Goal: Navigation & Orientation: Go to known website

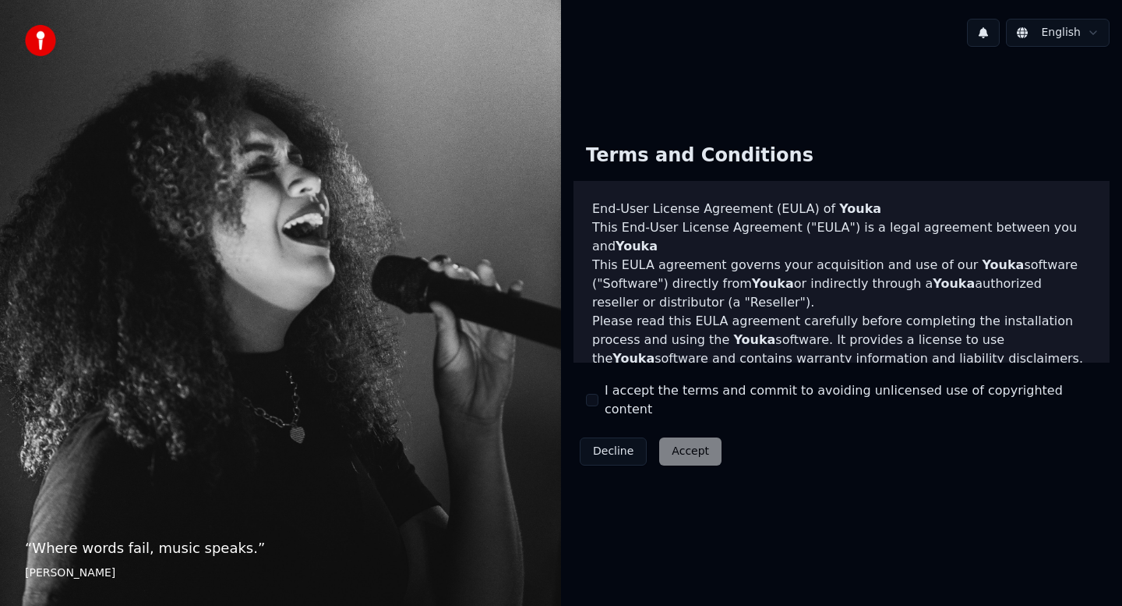
click at [691, 441] on div "Decline Accept" at bounding box center [651, 451] width 154 height 41
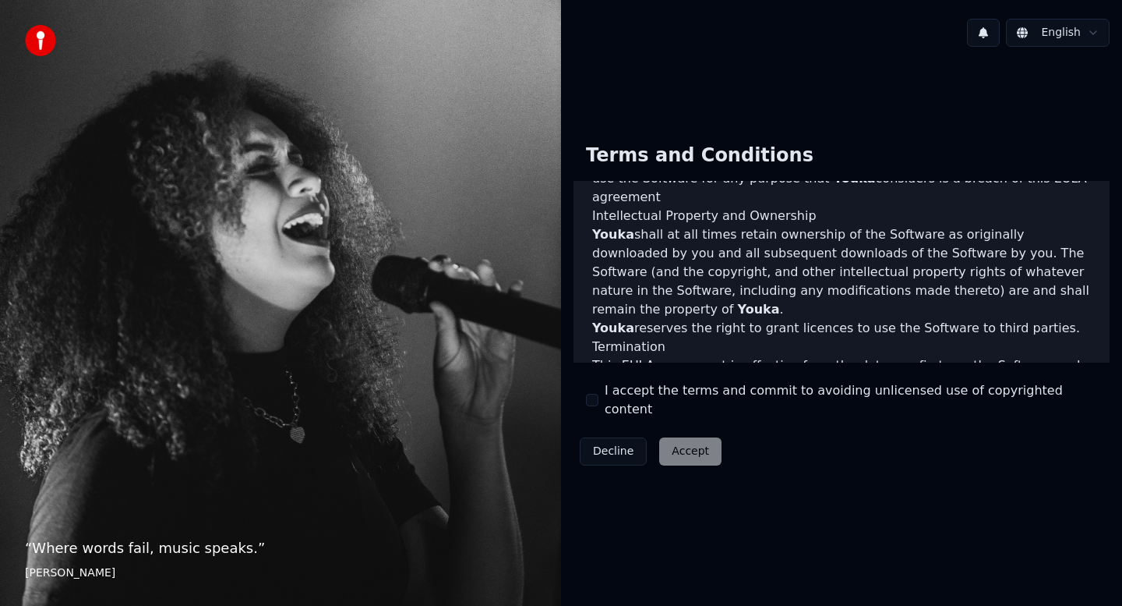
scroll to position [941, 0]
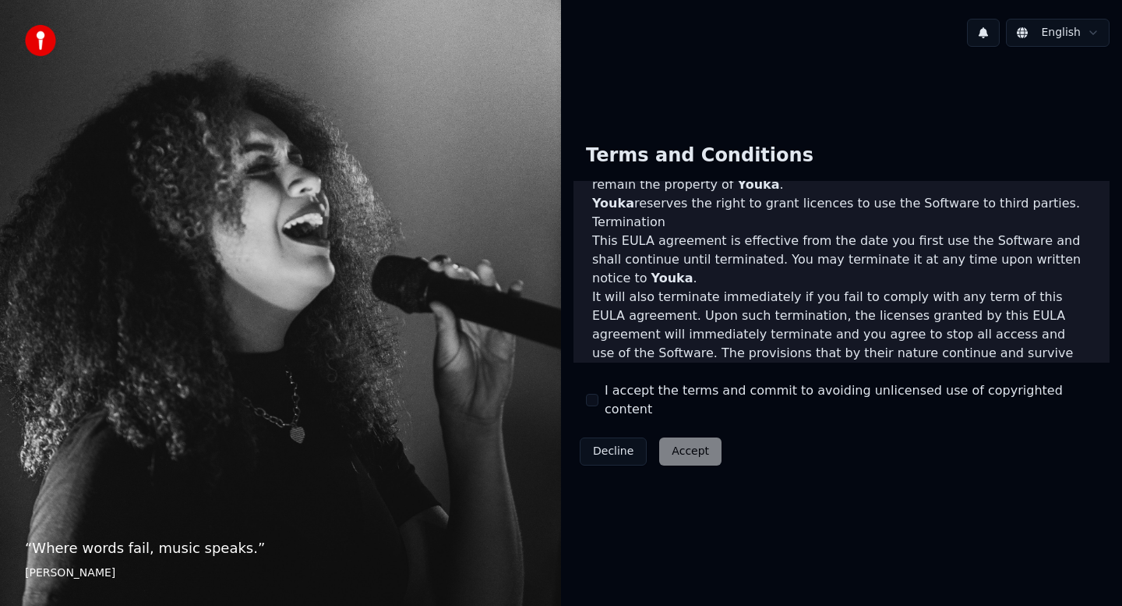
click at [693, 445] on div "Decline Accept" at bounding box center [651, 451] width 154 height 41
click at [691, 444] on div "Decline Accept" at bounding box center [651, 451] width 154 height 41
click at [1075, 33] on html "“ Where words fail, music speaks. ” Hans Christian Andersen English Terms and C…" at bounding box center [561, 303] width 1122 height 606
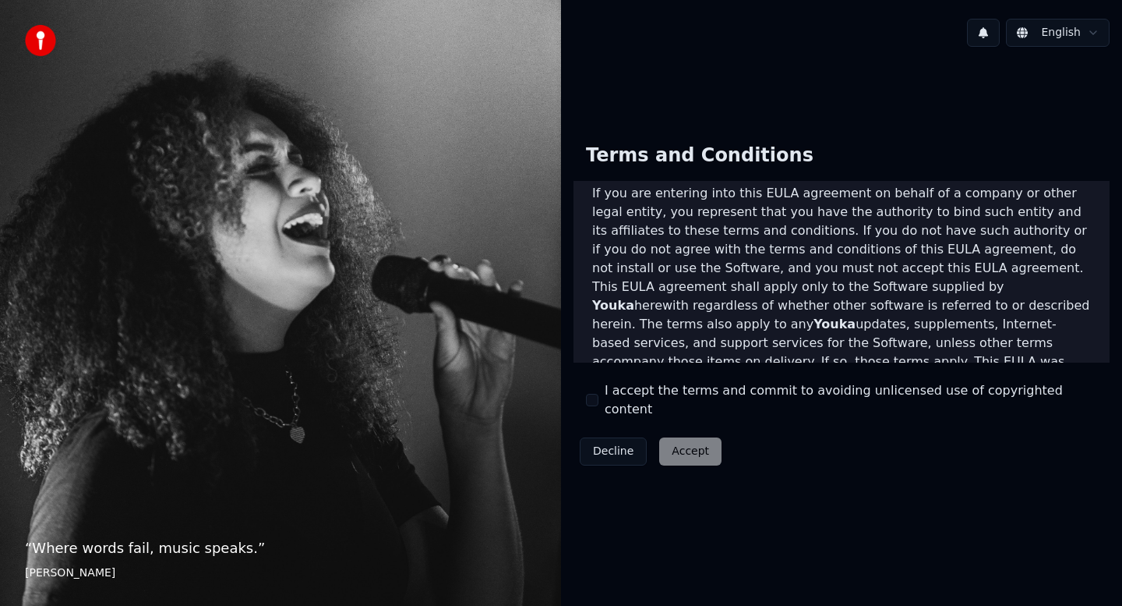
scroll to position [262, 0]
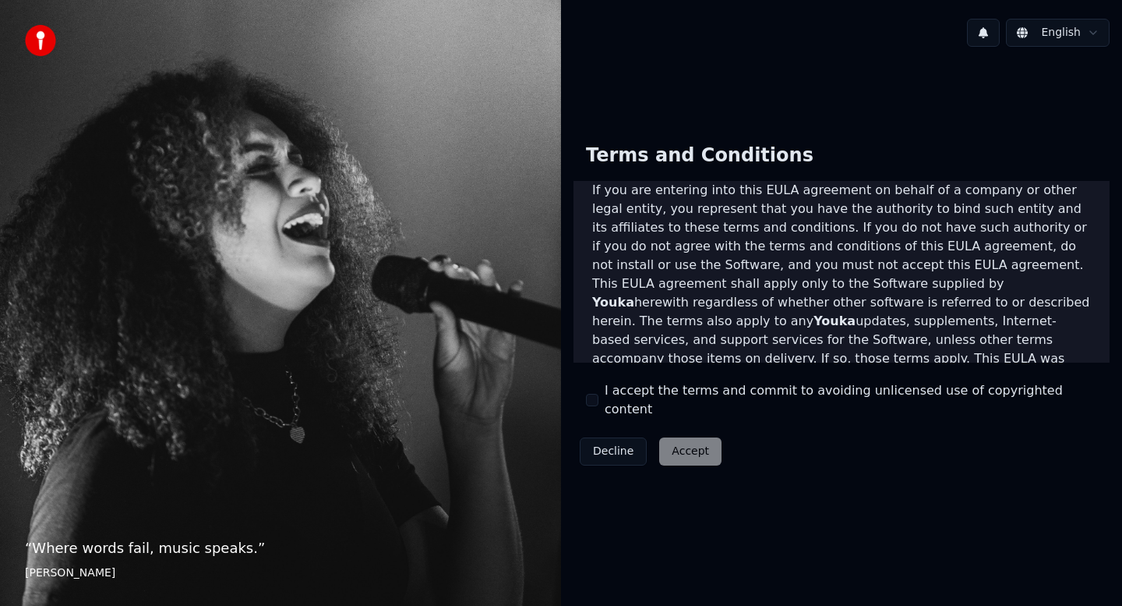
click at [684, 444] on div "Decline Accept" at bounding box center [651, 451] width 154 height 41
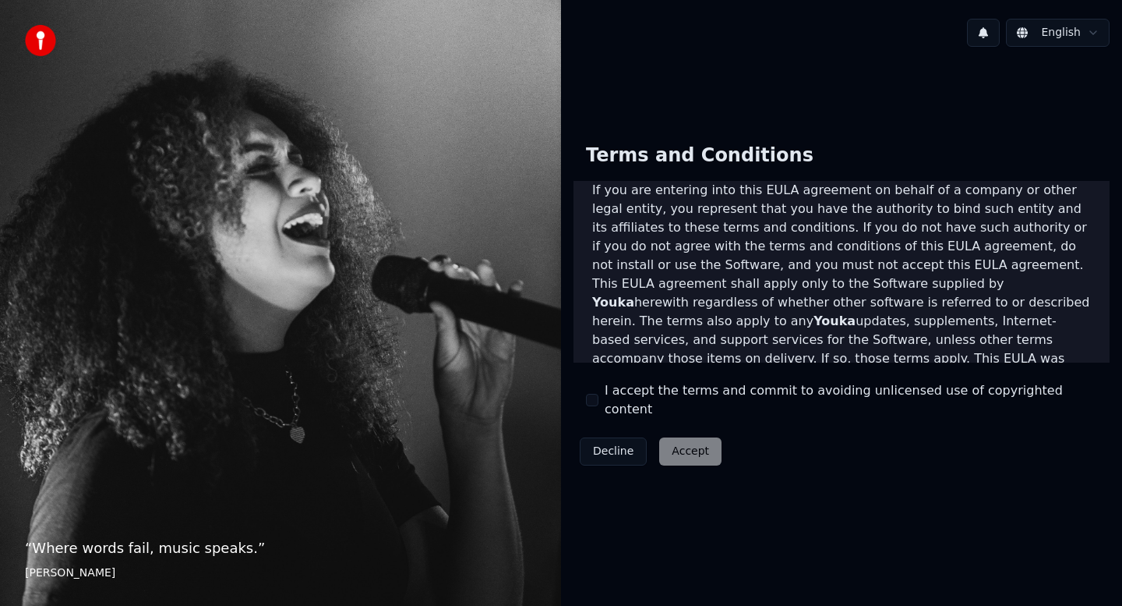
click at [786, 440] on div "Terms and Conditions End-User License Agreement ([PERSON_NAME]) of Youka This E…" at bounding box center [842, 301] width 536 height 341
click at [695, 444] on div "Decline Accept" at bounding box center [651, 451] width 154 height 41
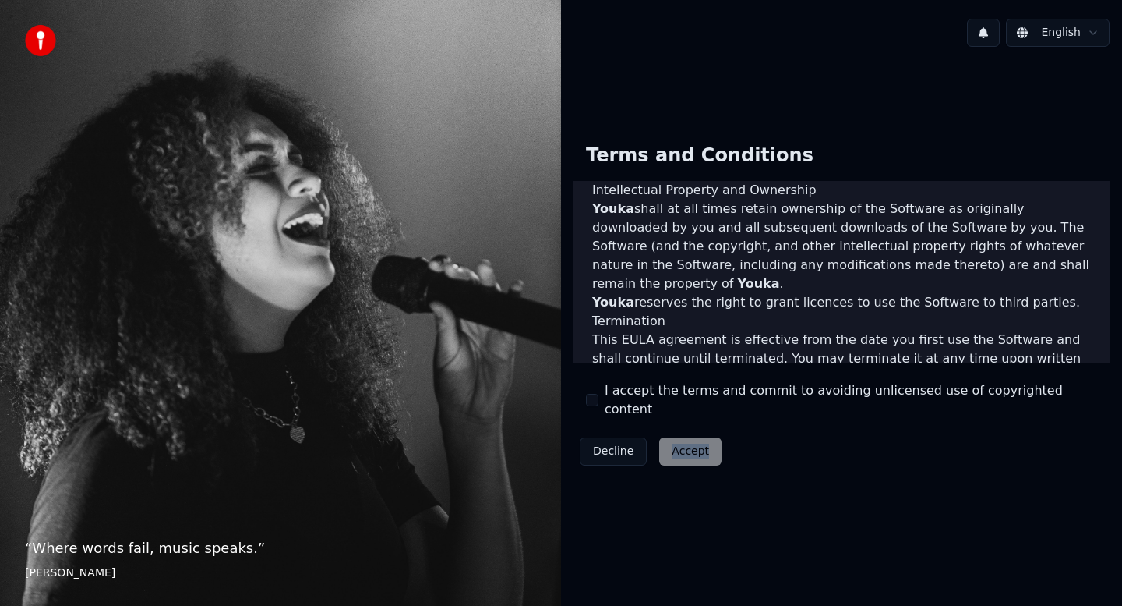
scroll to position [941, 0]
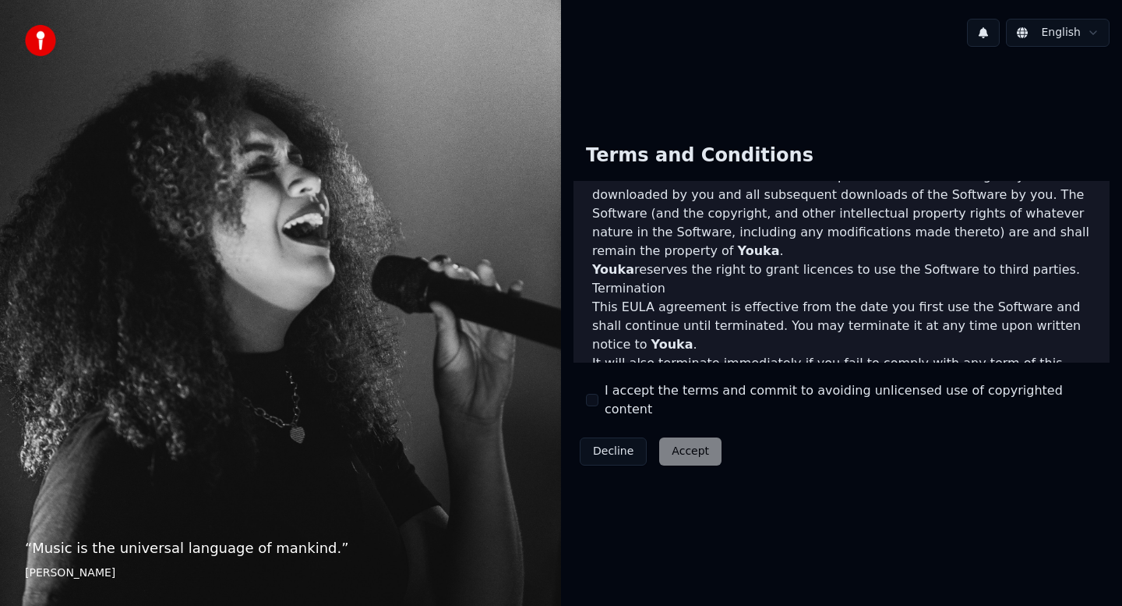
scroll to position [941, 0]
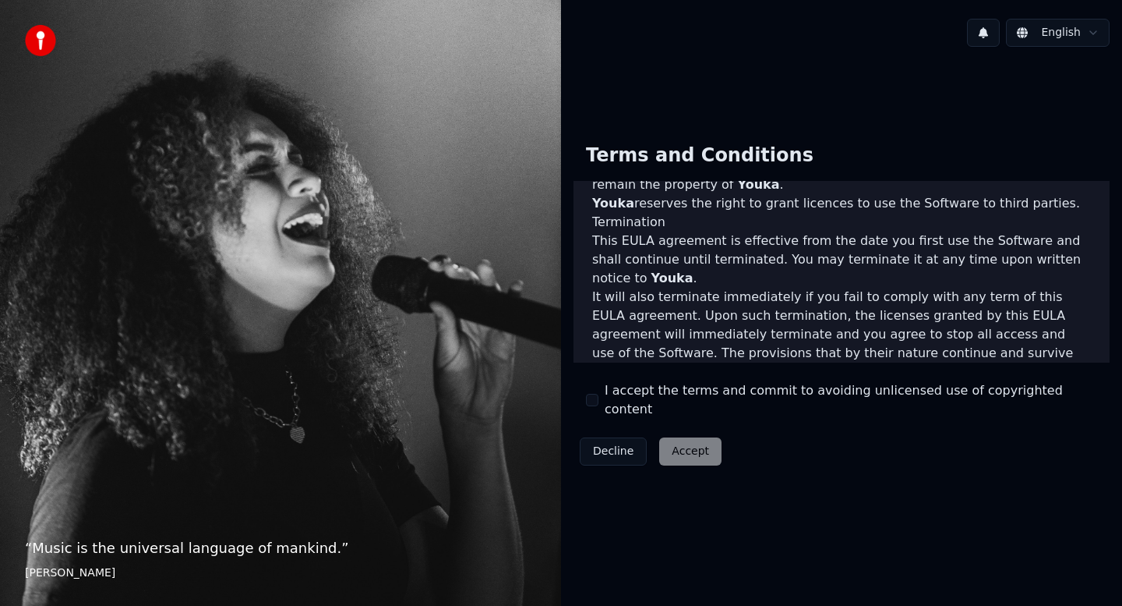
click at [694, 444] on div "Decline Accept" at bounding box center [651, 451] width 154 height 41
click at [675, 437] on div "Decline Accept" at bounding box center [651, 451] width 154 height 41
click at [694, 464] on div "Terms and Conditions End-User License Agreement ([PERSON_NAME]) of Youka This E…" at bounding box center [841, 301] width 561 height 366
click at [684, 447] on div "Decline Accept" at bounding box center [651, 451] width 154 height 41
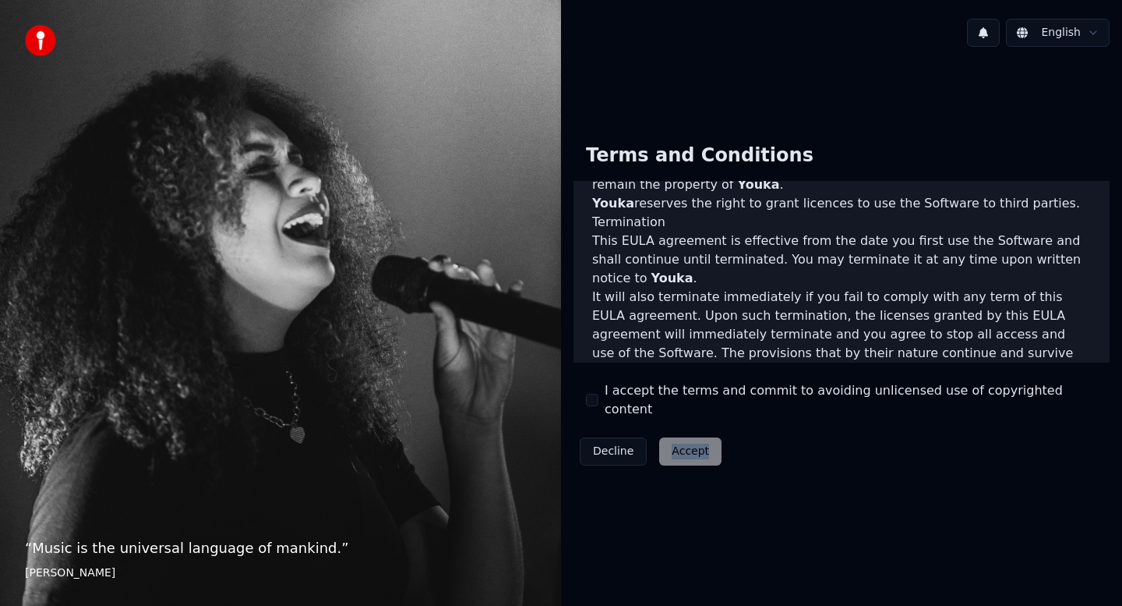
click at [987, 30] on button at bounding box center [983, 33] width 33 height 28
click at [986, 33] on button at bounding box center [983, 33] width 33 height 28
click at [688, 444] on div "Decline Accept" at bounding box center [651, 451] width 154 height 41
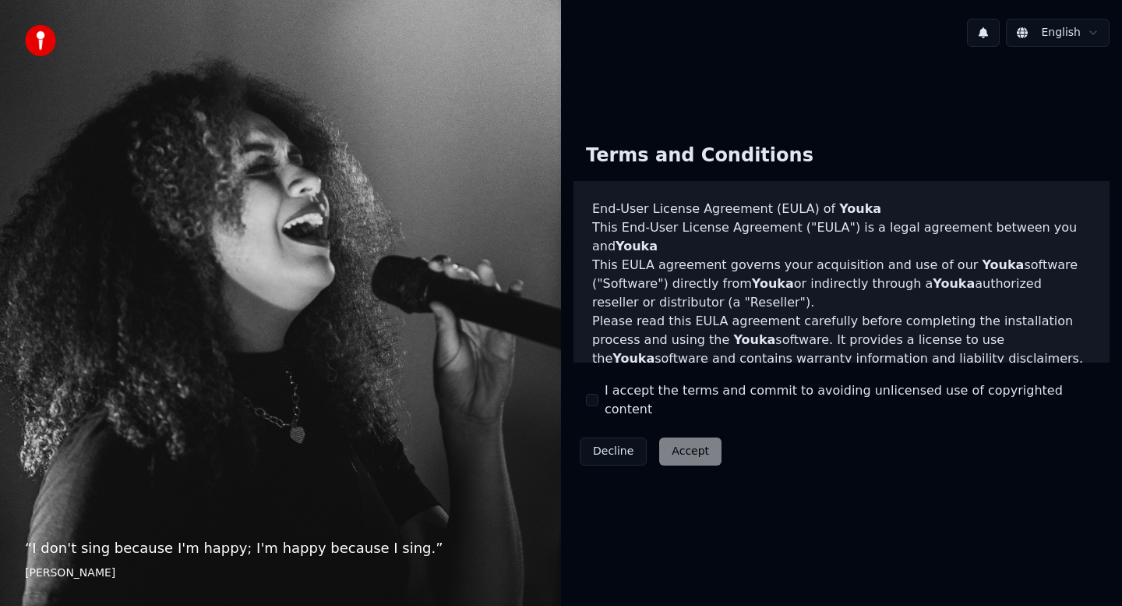
click at [682, 440] on div "Decline Accept" at bounding box center [651, 451] width 154 height 41
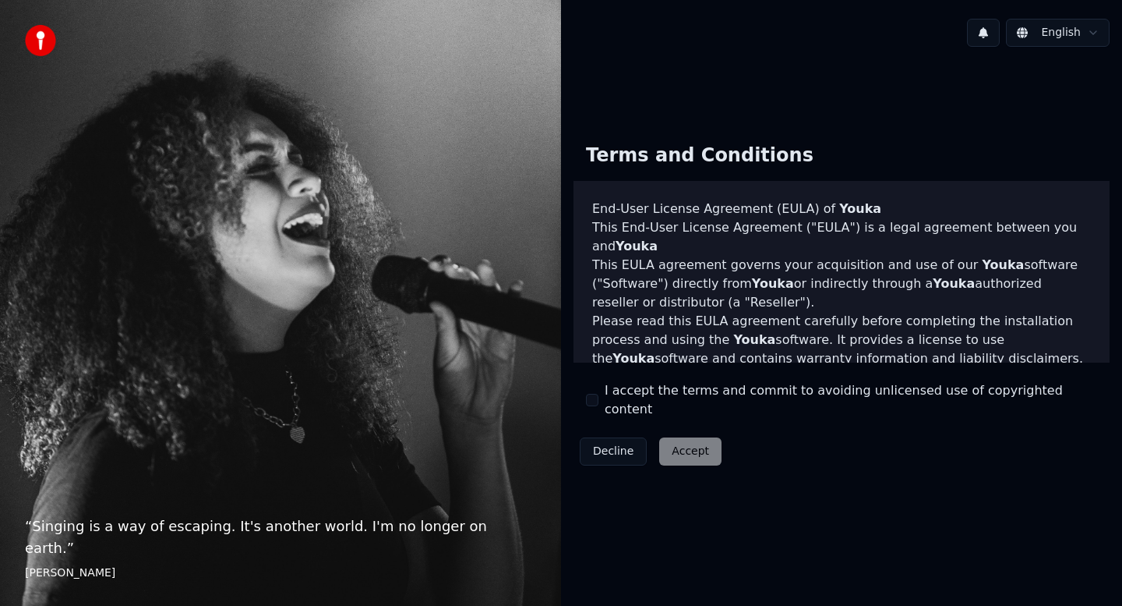
click at [670, 459] on div "Decline Accept" at bounding box center [651, 451] width 154 height 41
click at [695, 436] on div "Decline Accept" at bounding box center [651, 451] width 154 height 41
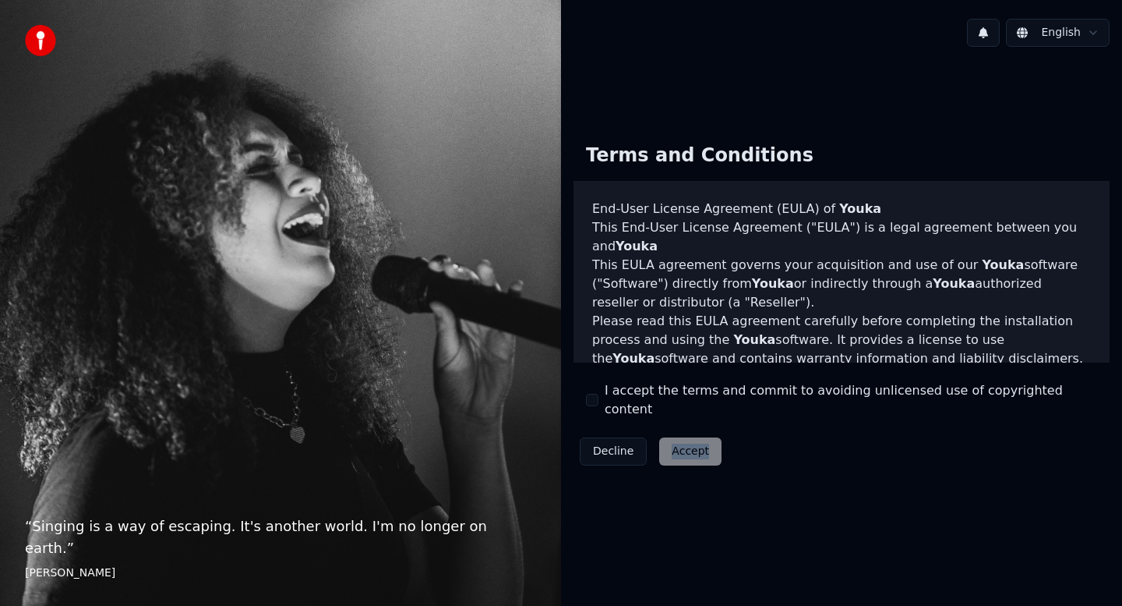
click at [695, 436] on div "Decline Accept" at bounding box center [651, 451] width 154 height 41
click at [156, 360] on div "“ Singing is a way of escaping. It's another world. I'm no longer on earth. ” E…" at bounding box center [280, 303] width 561 height 606
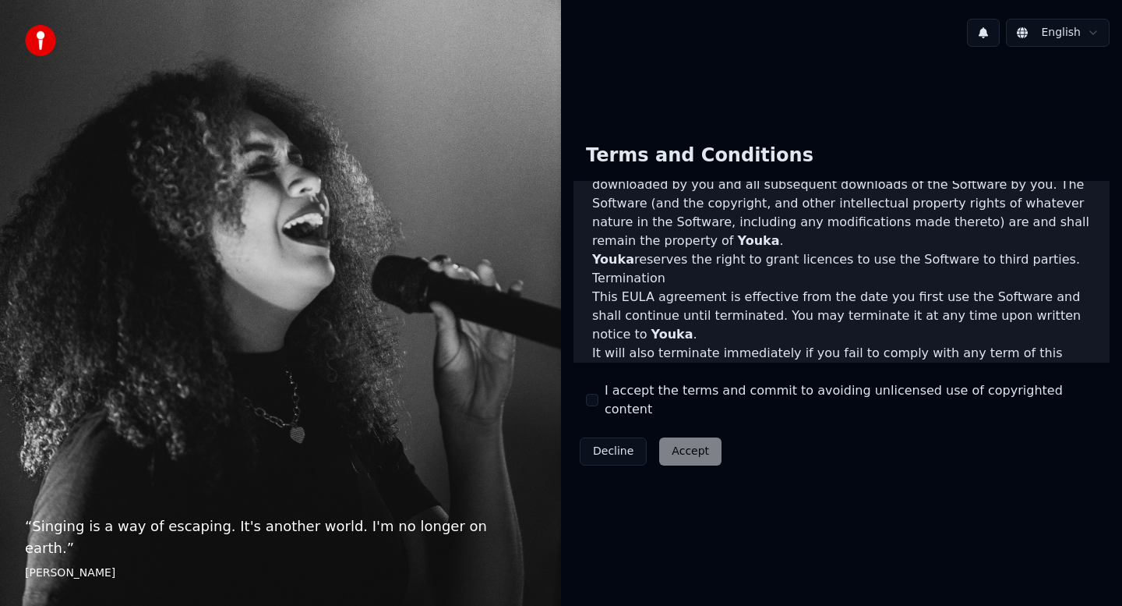
scroll to position [941, 0]
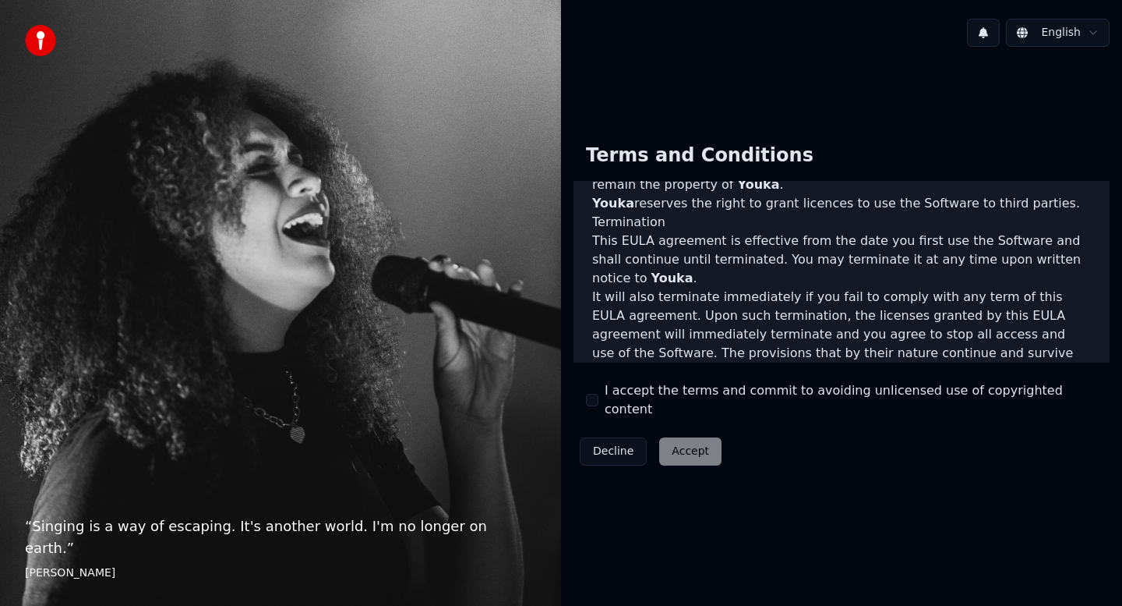
click at [693, 442] on div "Decline Accept" at bounding box center [651, 451] width 154 height 41
click at [613, 437] on button "Decline" at bounding box center [613, 451] width 67 height 28
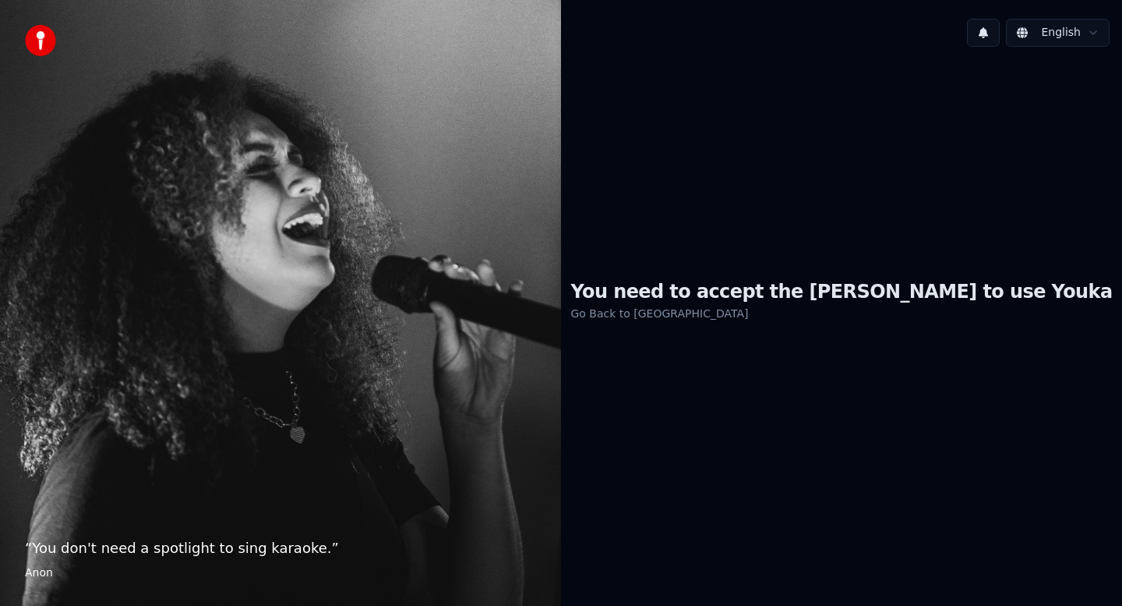
click at [748, 302] on link "Go Back to EULA" at bounding box center [660, 313] width 178 height 25
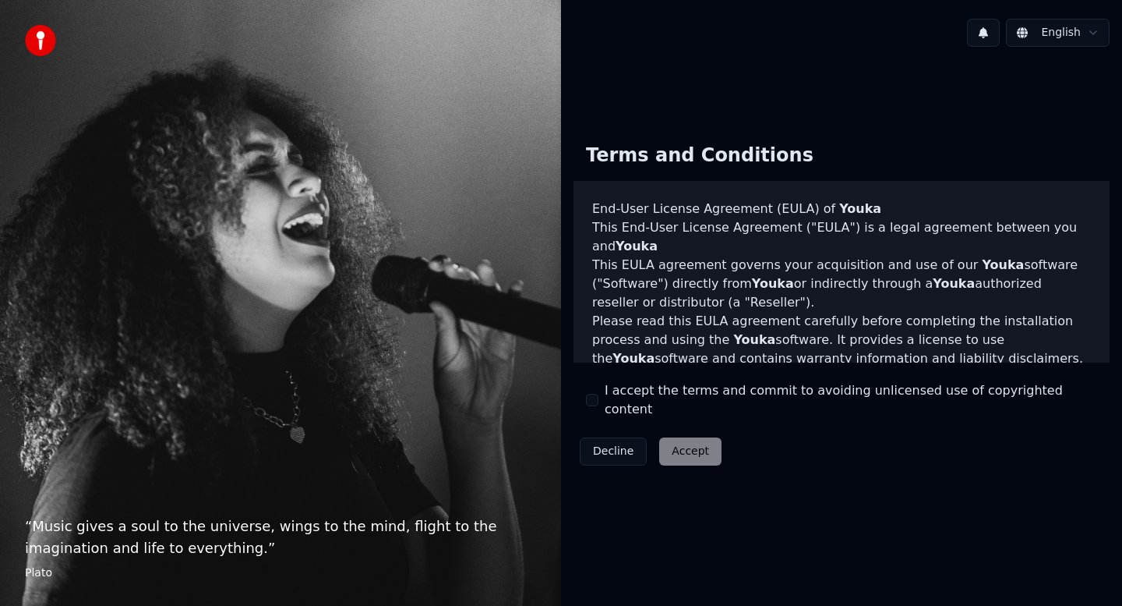
click at [692, 440] on div "Decline Accept" at bounding box center [651, 451] width 154 height 41
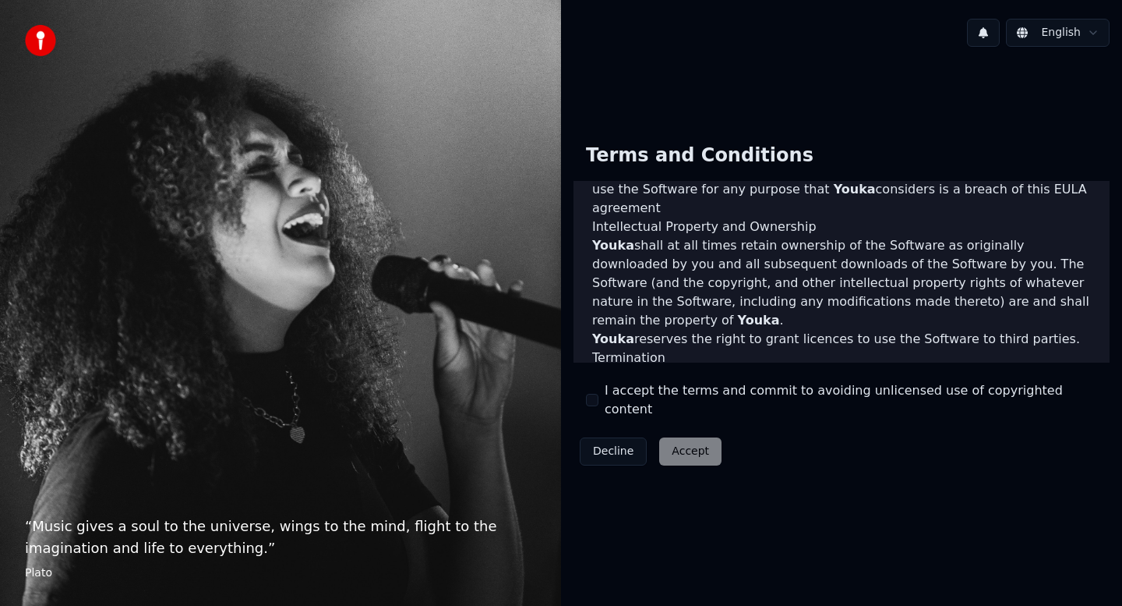
scroll to position [941, 0]
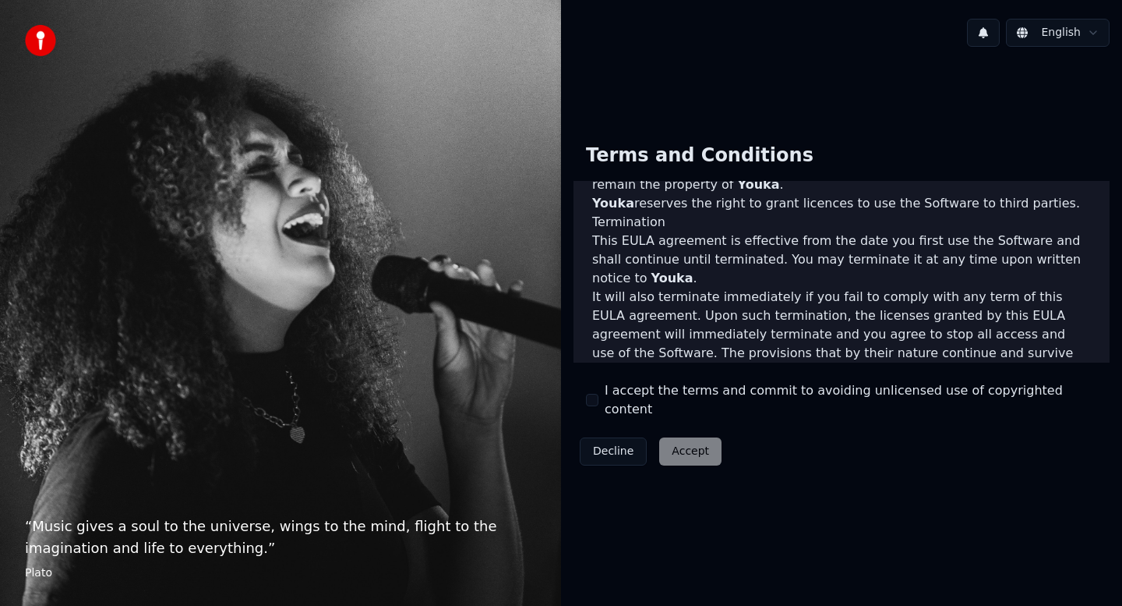
click at [686, 446] on div "Decline Accept" at bounding box center [651, 451] width 154 height 41
click at [701, 443] on div "Decline Accept" at bounding box center [651, 451] width 154 height 41
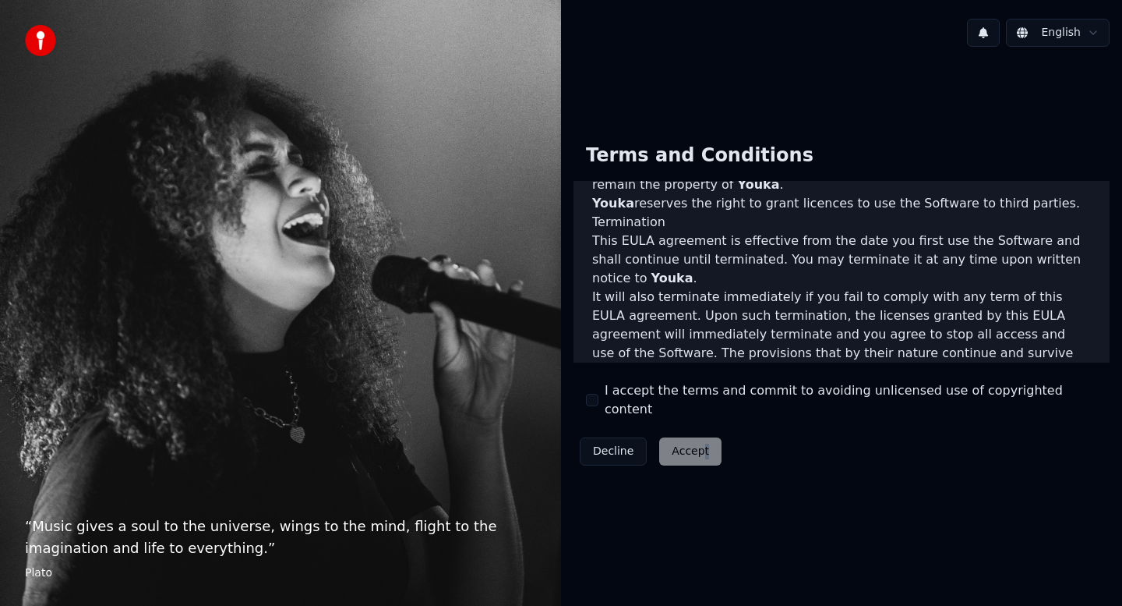
click at [701, 443] on div "Decline Accept" at bounding box center [651, 451] width 154 height 41
click at [721, 444] on div "Decline Accept" at bounding box center [651, 451] width 154 height 41
click at [710, 445] on div "Decline Accept" at bounding box center [651, 451] width 154 height 41
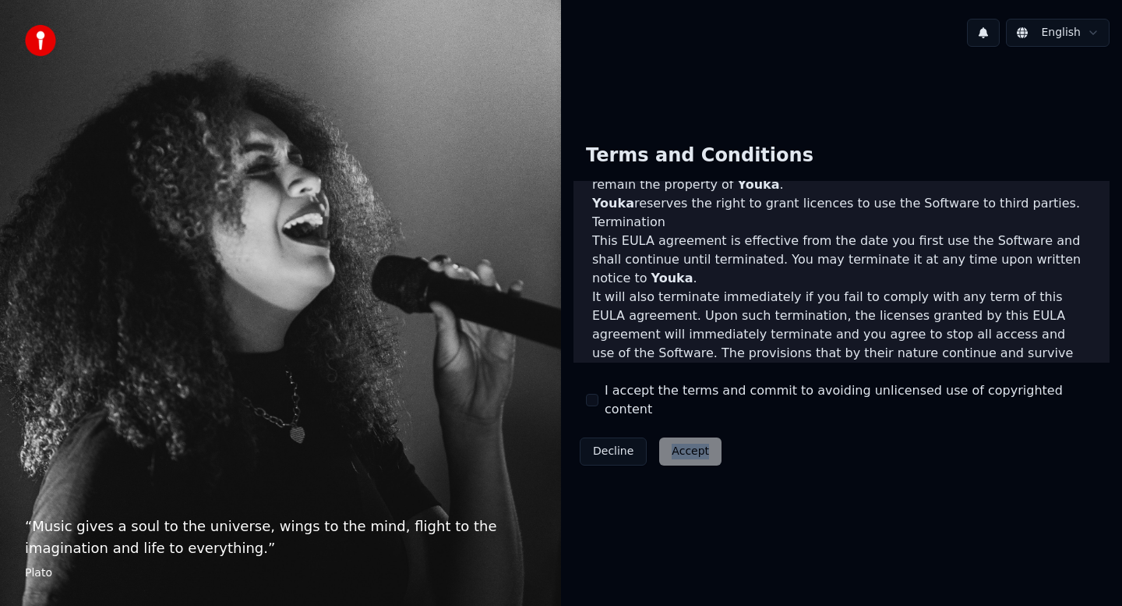
click at [710, 445] on div "Decline Accept" at bounding box center [651, 451] width 154 height 41
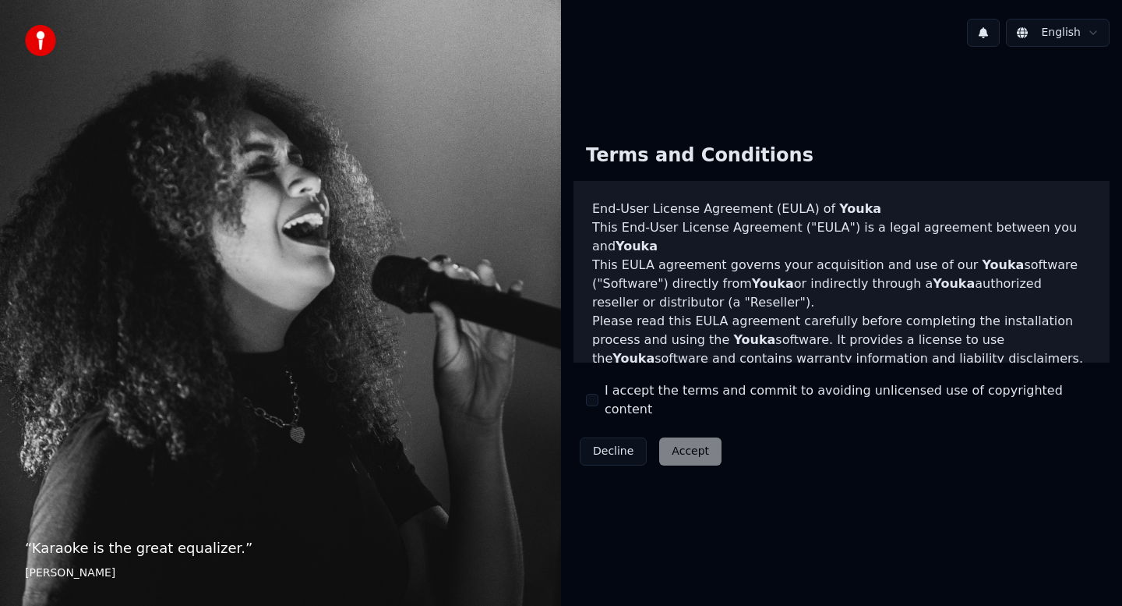
click at [690, 438] on div "Decline Accept" at bounding box center [651, 451] width 154 height 41
click at [670, 439] on div "Decline Accept" at bounding box center [651, 451] width 154 height 41
click at [673, 459] on div "Decline Accept" at bounding box center [651, 451] width 154 height 41
click at [674, 454] on div "Decline Accept" at bounding box center [651, 451] width 154 height 41
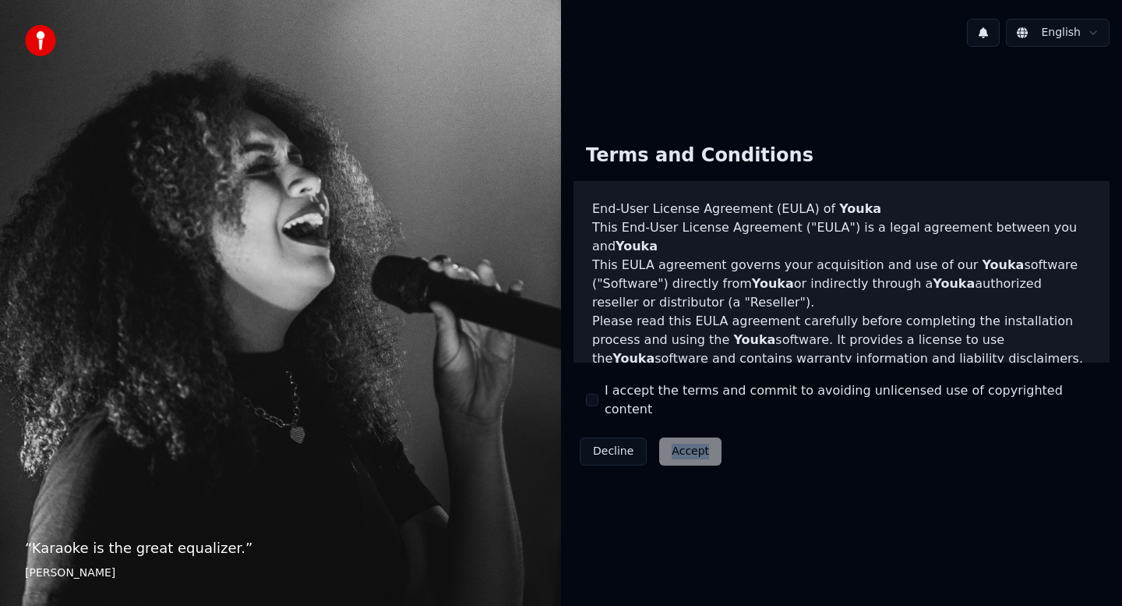
click at [674, 454] on div "Decline Accept" at bounding box center [651, 451] width 154 height 41
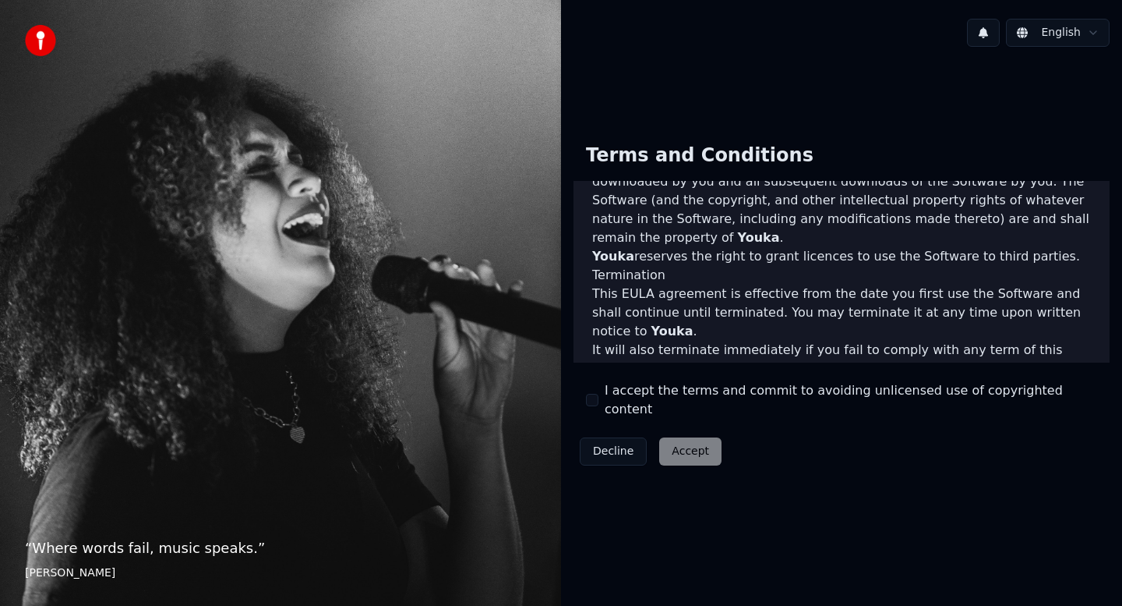
scroll to position [941, 0]
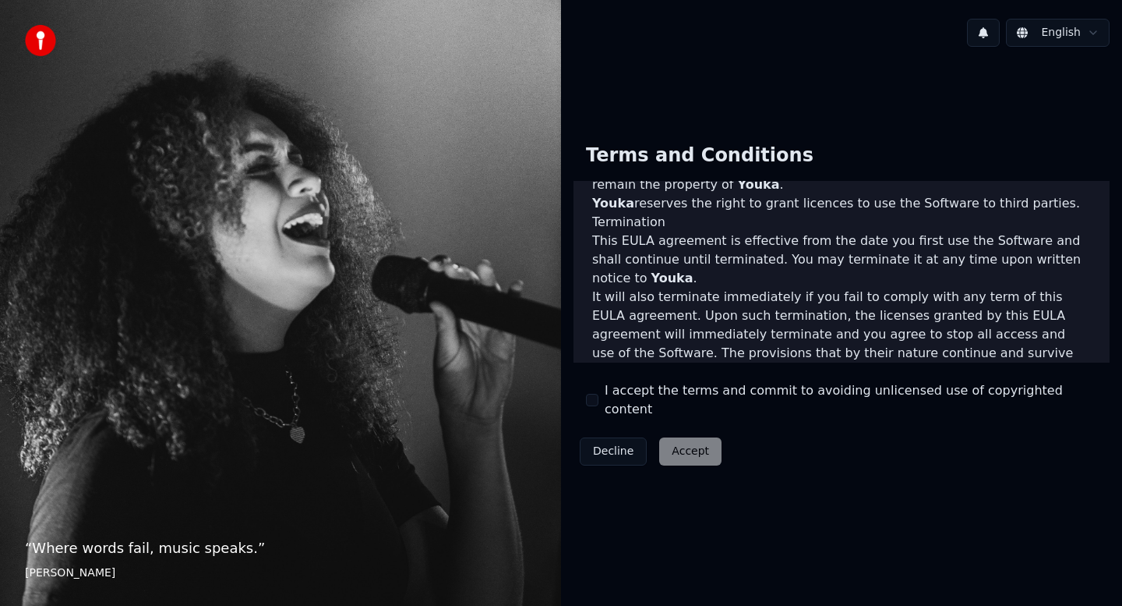
click at [686, 442] on div "Decline Accept" at bounding box center [651, 451] width 154 height 41
click at [672, 442] on div "Decline Accept" at bounding box center [651, 451] width 154 height 41
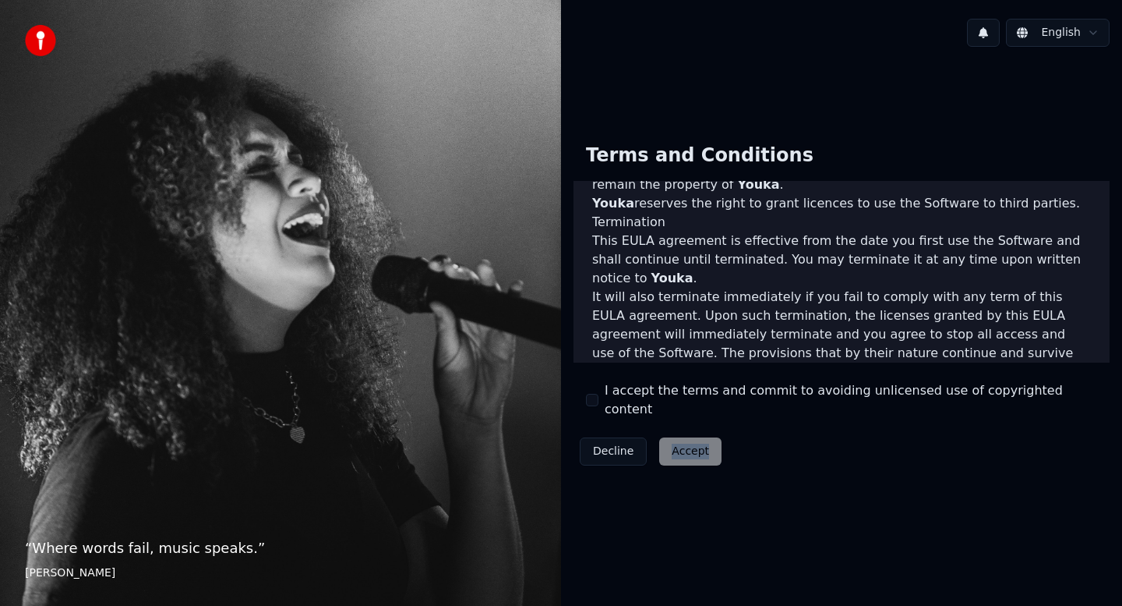
click at [672, 442] on div "Decline Accept" at bounding box center [651, 451] width 154 height 41
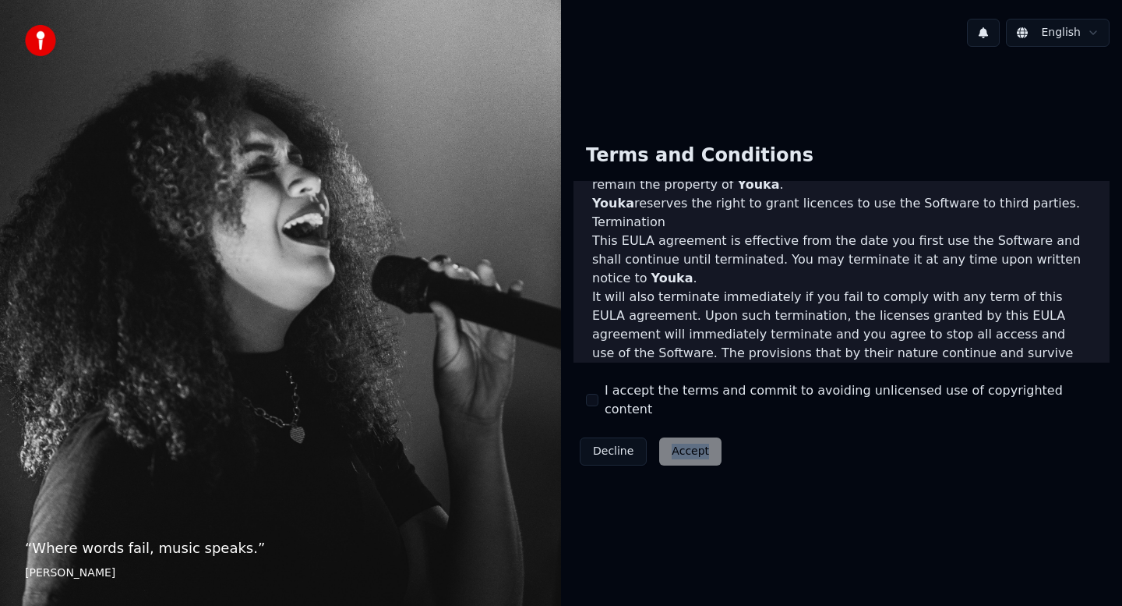
click at [672, 442] on div "Decline Accept" at bounding box center [651, 451] width 154 height 41
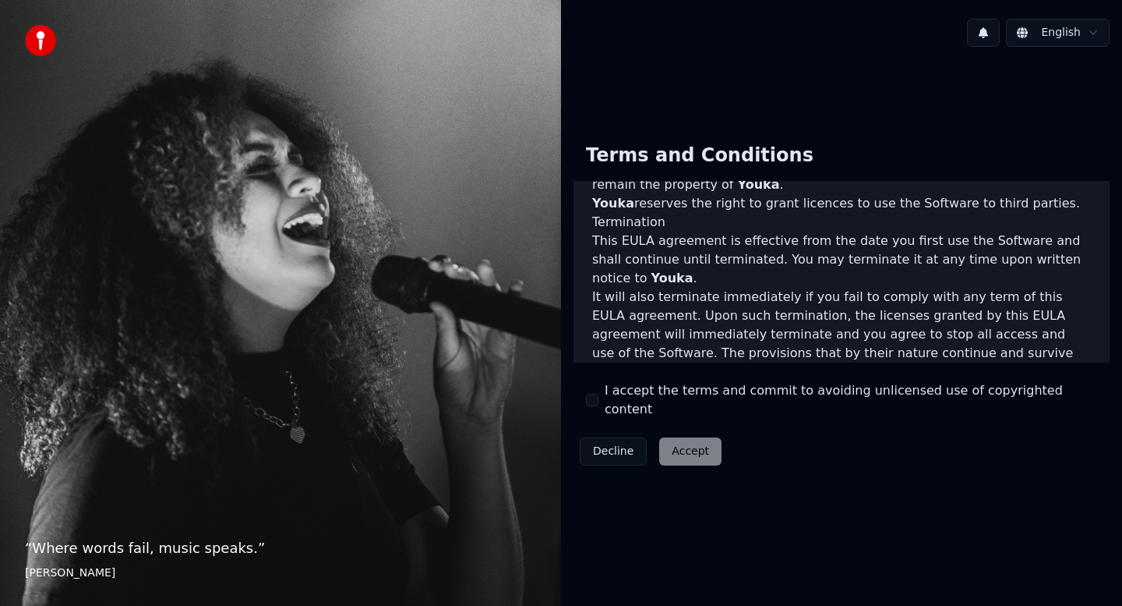
click at [723, 442] on div "Decline Accept" at bounding box center [651, 451] width 154 height 41
click at [701, 448] on div "Decline Accept" at bounding box center [651, 451] width 154 height 41
click at [700, 448] on div "Decline Accept" at bounding box center [651, 451] width 154 height 41
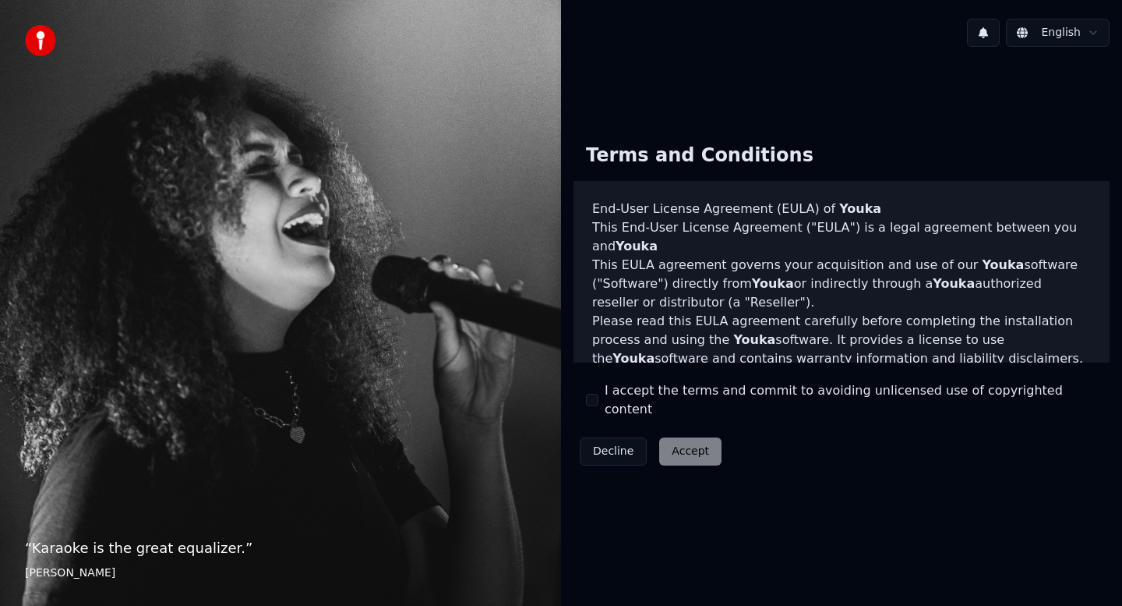
scroll to position [941, 0]
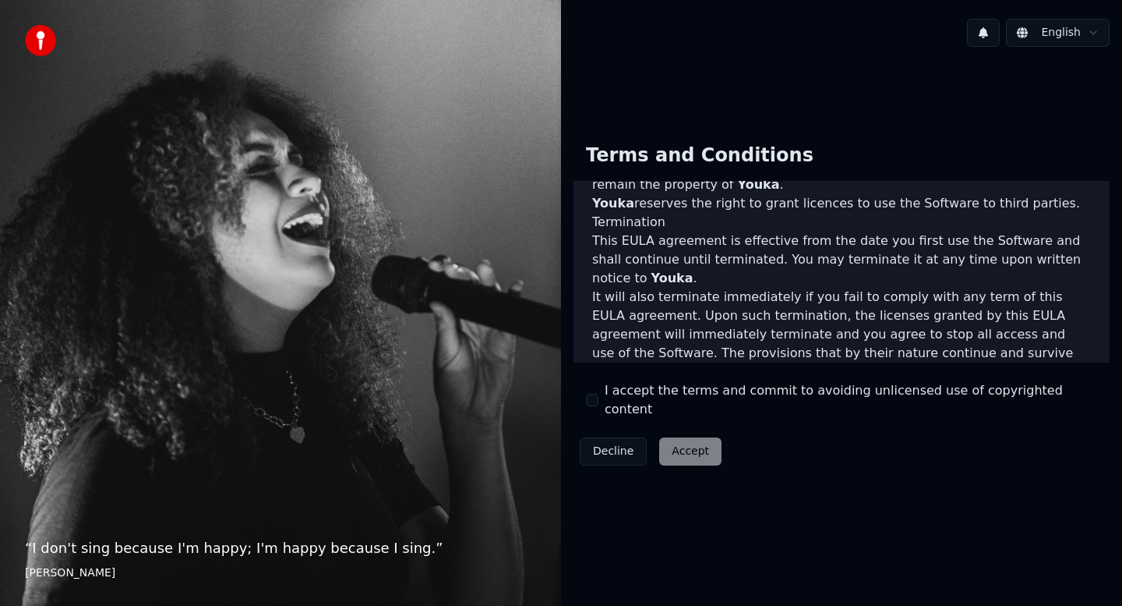
click at [685, 452] on div "Decline Accept" at bounding box center [651, 451] width 154 height 41
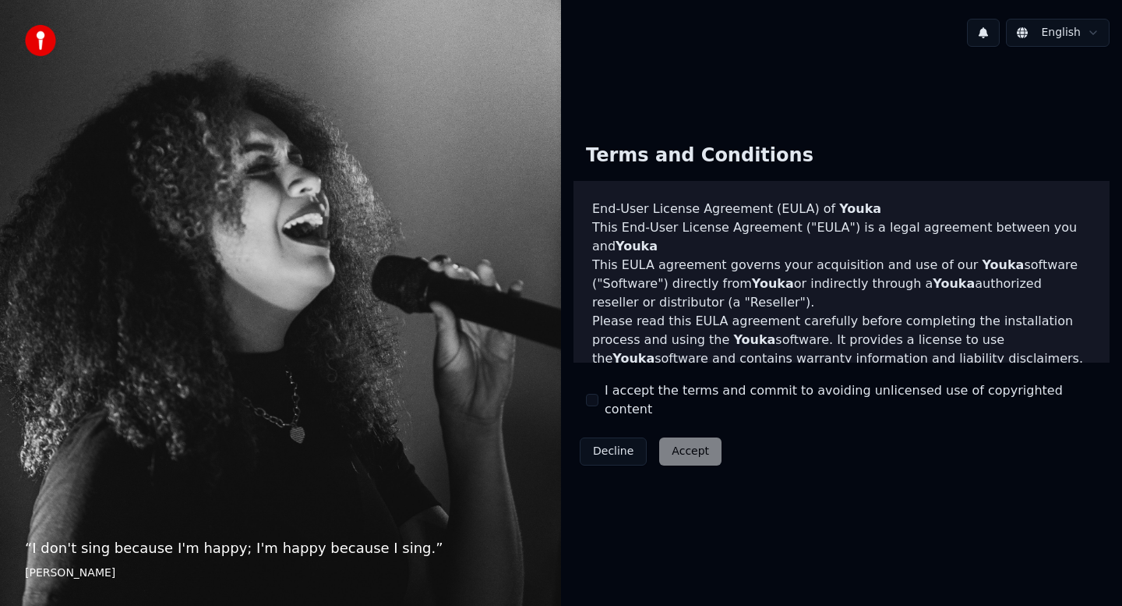
click at [685, 451] on div "Decline Accept" at bounding box center [651, 451] width 154 height 41
click at [680, 451] on div "Decline Accept" at bounding box center [651, 451] width 154 height 41
click at [685, 440] on div "Decline Accept" at bounding box center [651, 451] width 154 height 41
